Goal: Find specific page/section

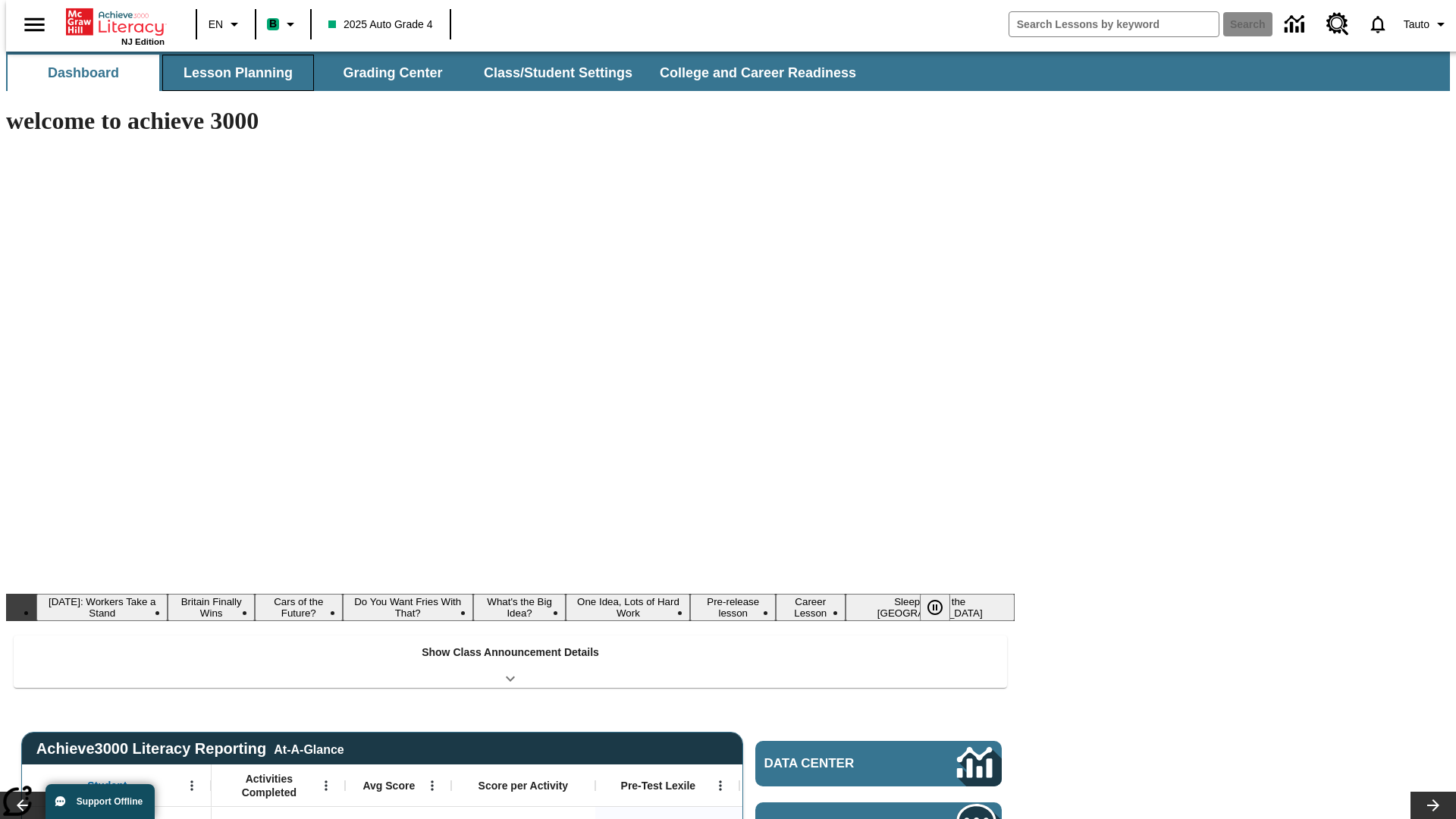
click at [232, 73] on button "Lesson Planning" at bounding box center [238, 73] width 152 height 37
